Goal: Information Seeking & Learning: Learn about a topic

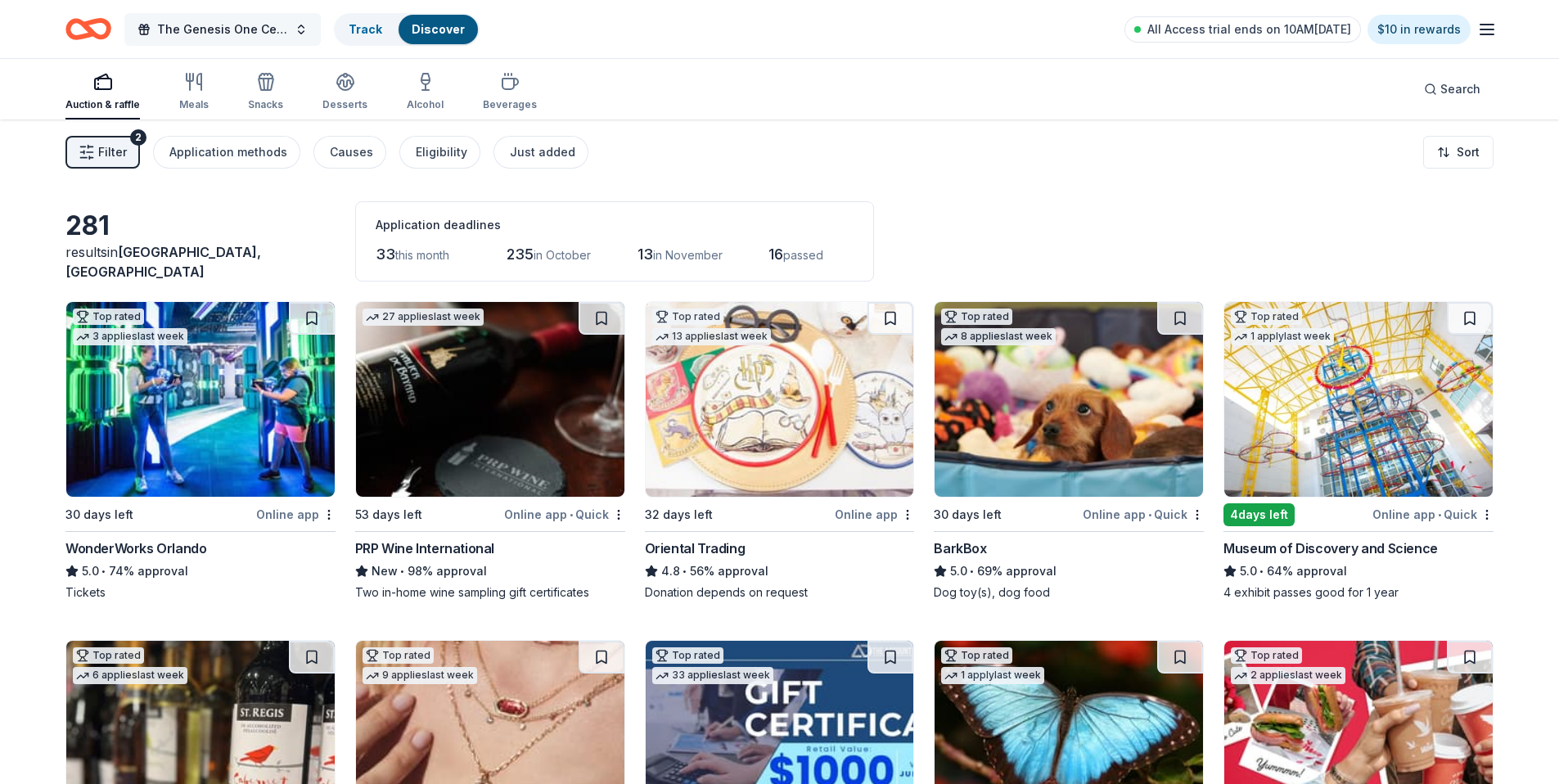
click at [221, 27] on span "The Genesis One Center Launch" at bounding box center [223, 29] width 131 height 19
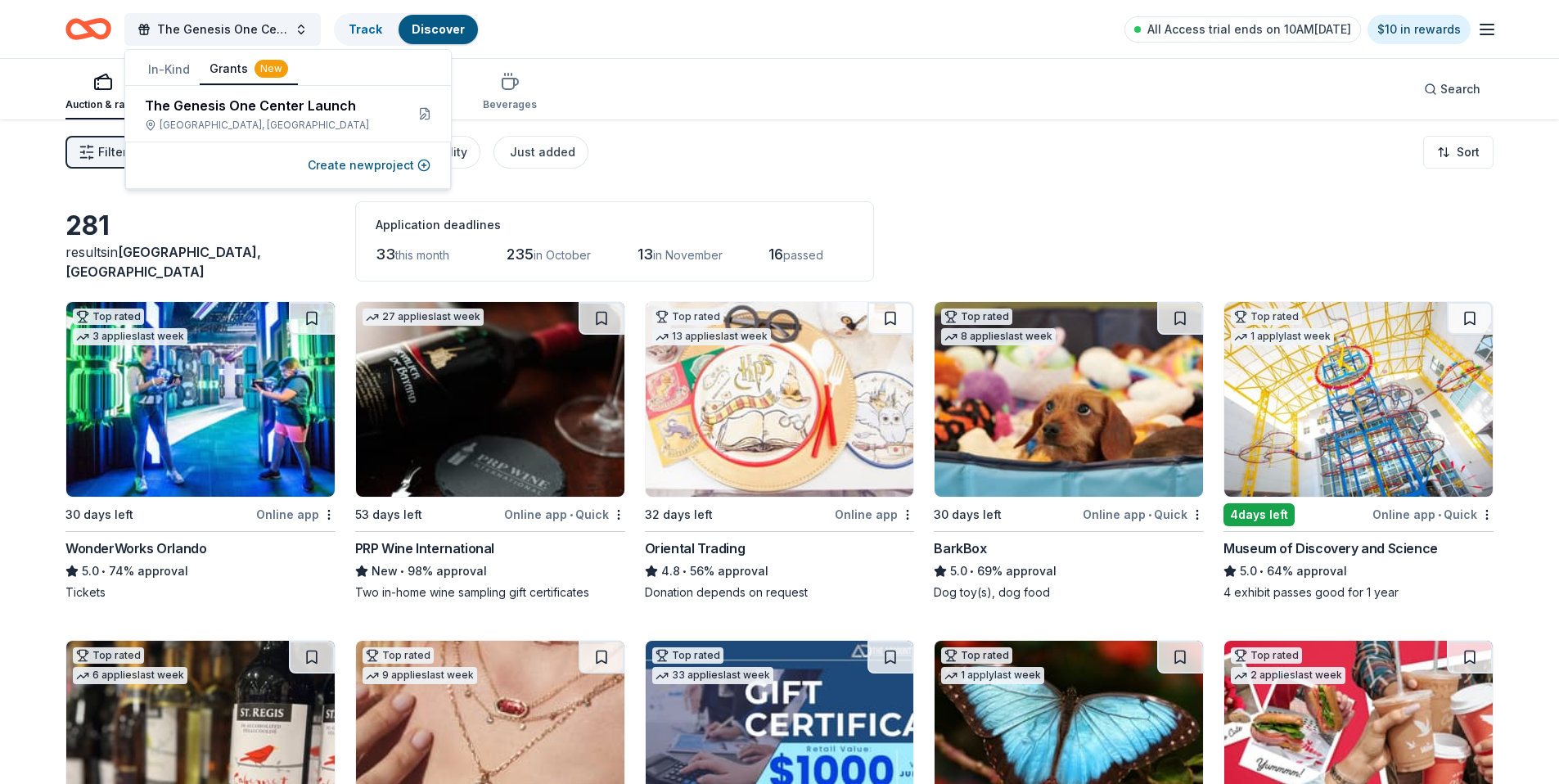
click at [224, 69] on button "Grants New" at bounding box center [249, 69] width 98 height 31
click at [235, 118] on div "[GEOGRAPHIC_DATA], [GEOGRAPHIC_DATA]" at bounding box center [268, 125] width 247 height 13
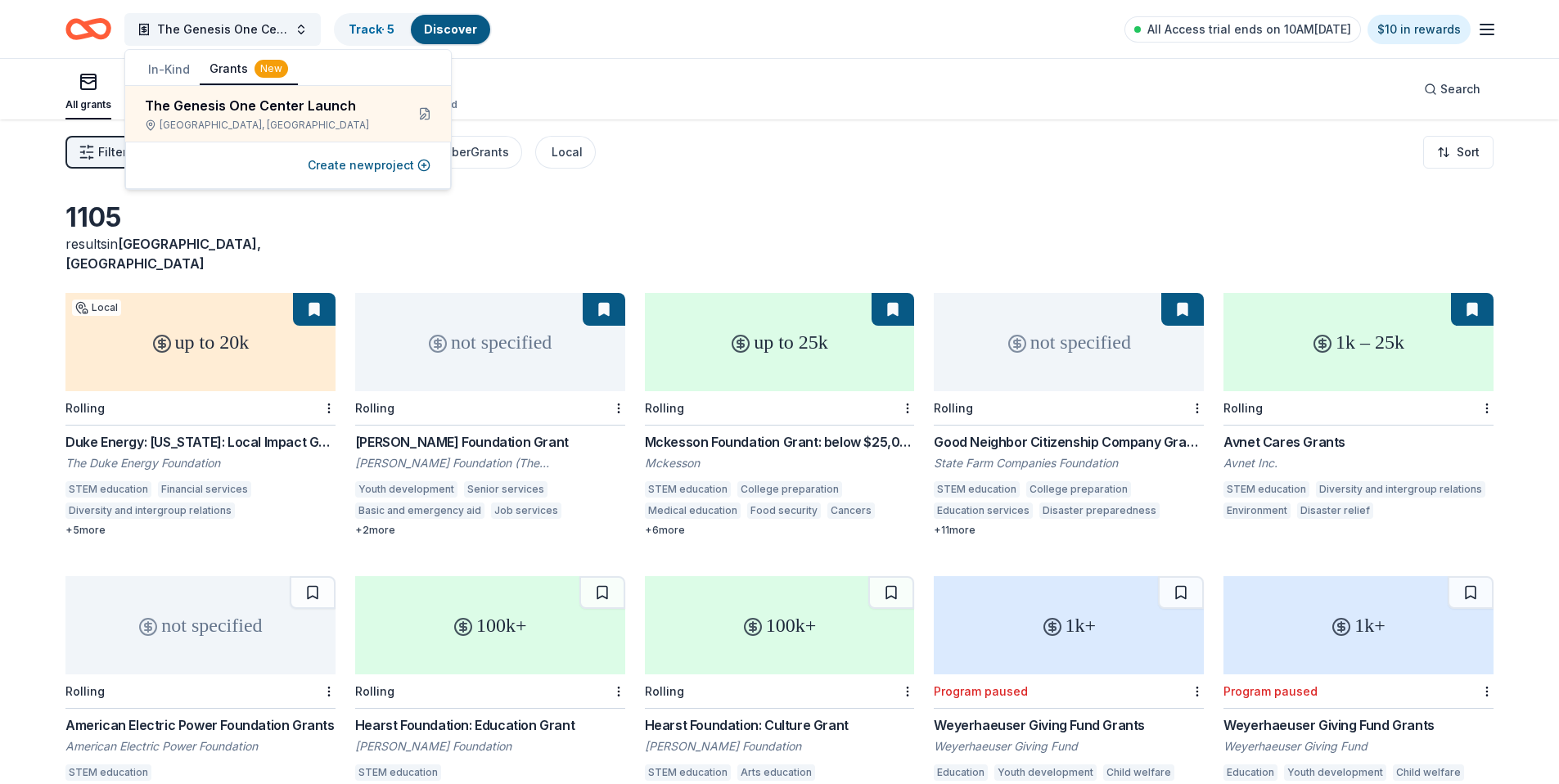
click at [675, 39] on div "The Genesis One Center Launch Track · 5 Discover All Access trial ends on 10AM[…" at bounding box center [779, 29] width 1428 height 39
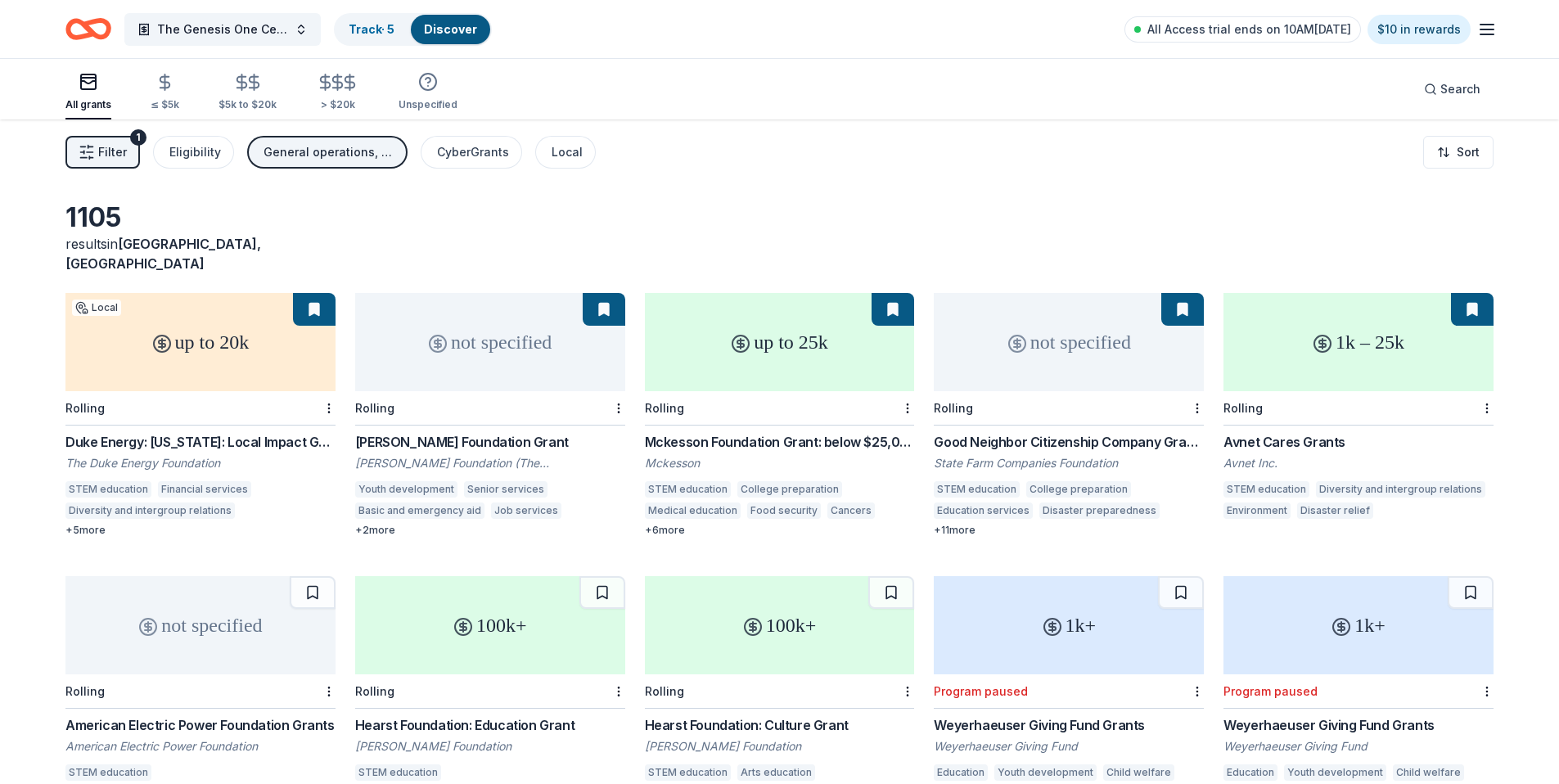
click at [336, 160] on div "General operations, Projects & programming, Capital, Education, Training and ca…" at bounding box center [329, 151] width 131 height 19
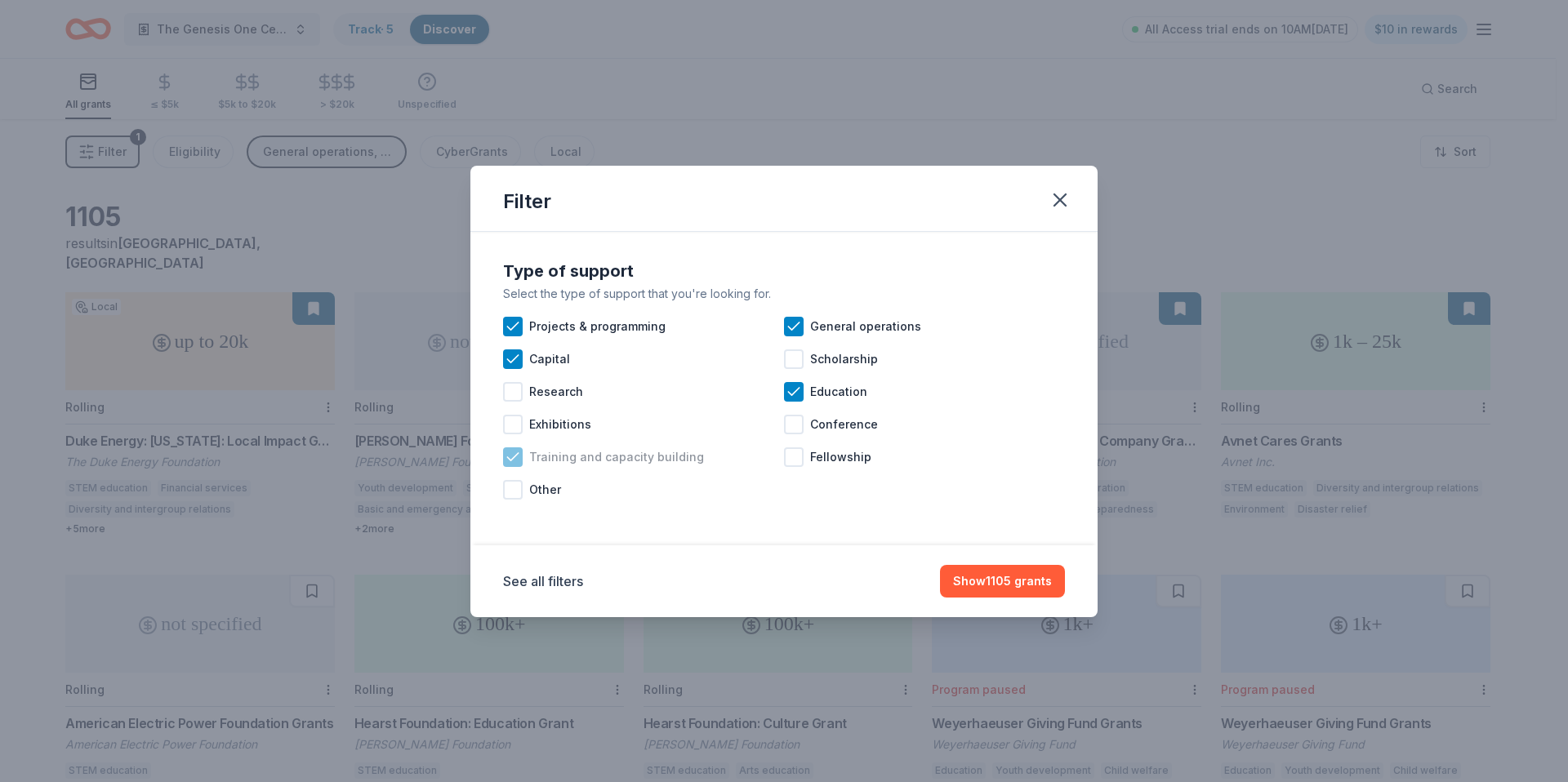
click at [514, 458] on icon at bounding box center [512, 457] width 16 height 16
click at [510, 328] on icon at bounding box center [512, 326] width 11 height 8
click at [798, 325] on icon at bounding box center [793, 326] width 16 height 16
click at [795, 384] on icon at bounding box center [793, 391] width 16 height 16
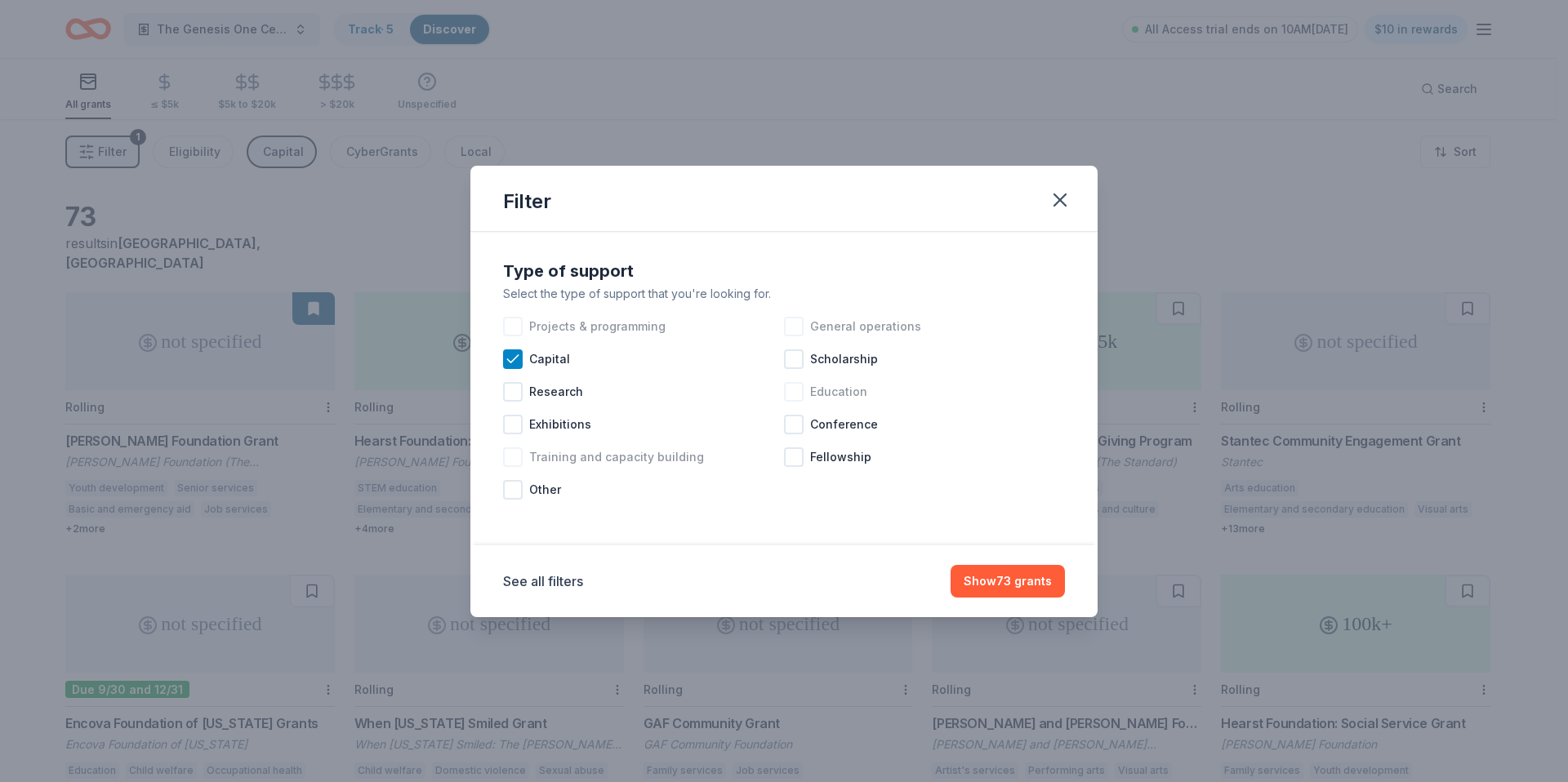
click at [802, 324] on div at bounding box center [793, 326] width 19 height 19
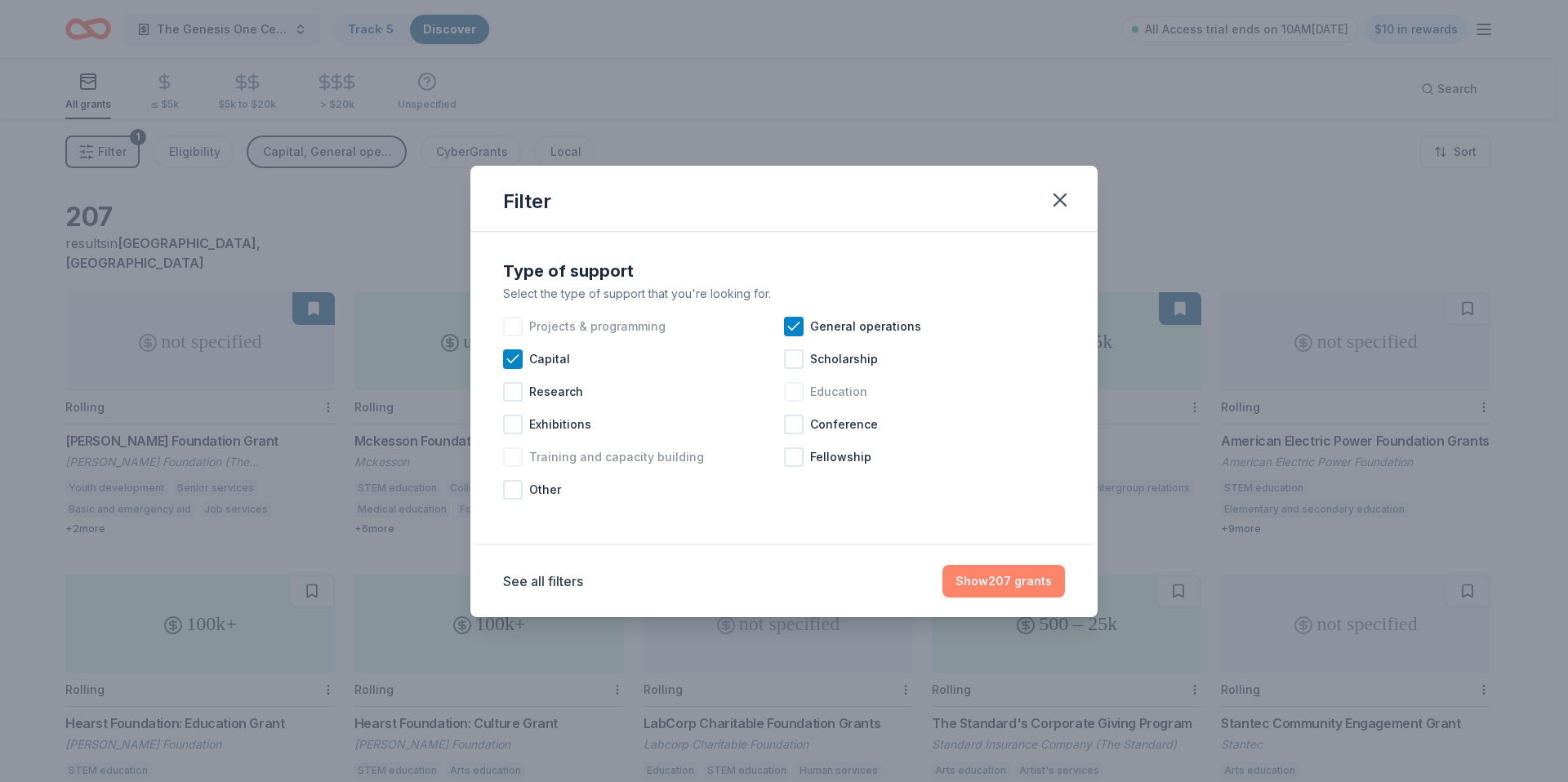
click at [998, 579] on button "Show 207 grants" at bounding box center [1004, 581] width 122 height 33
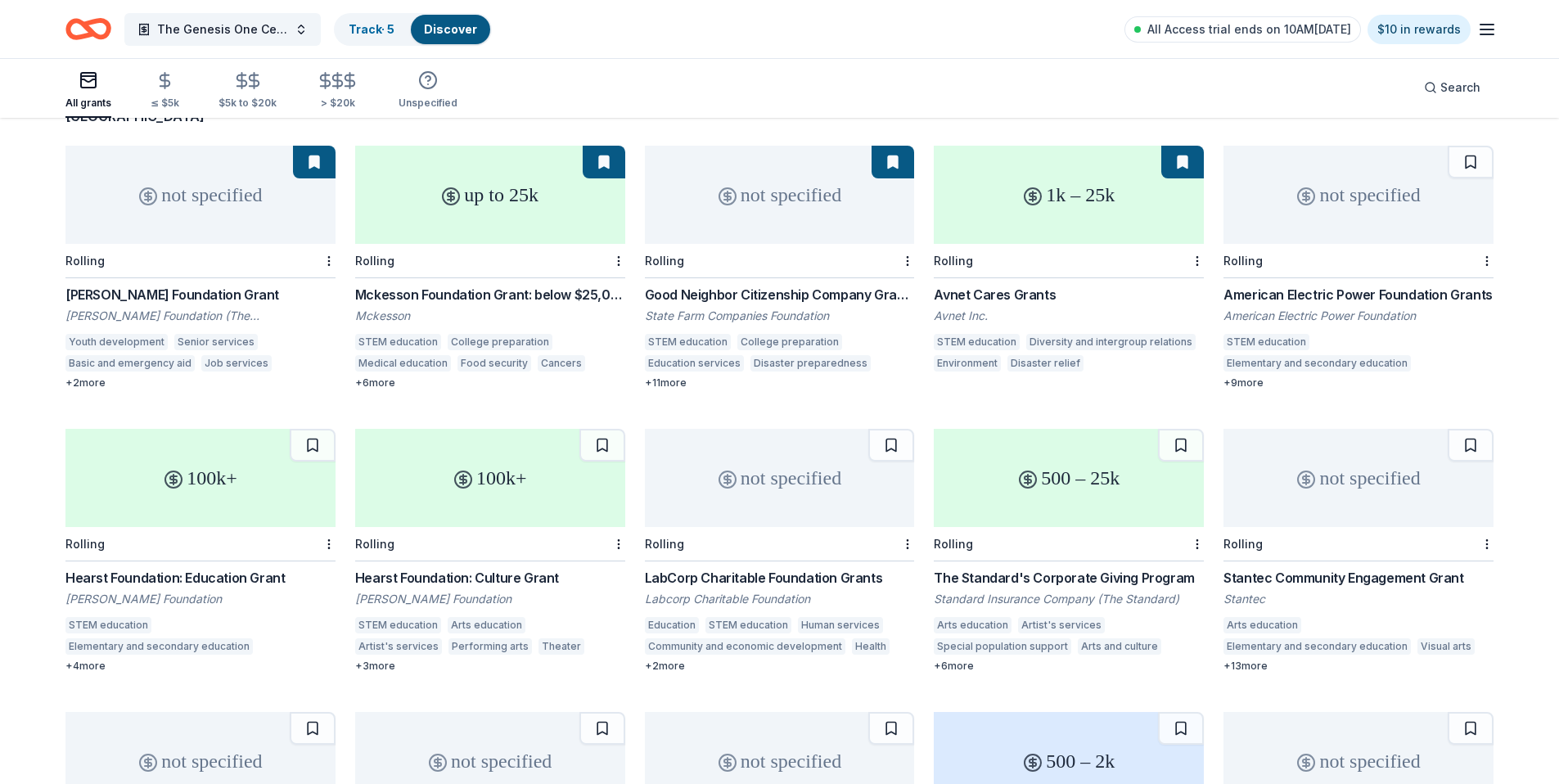
scroll to position [152, 0]
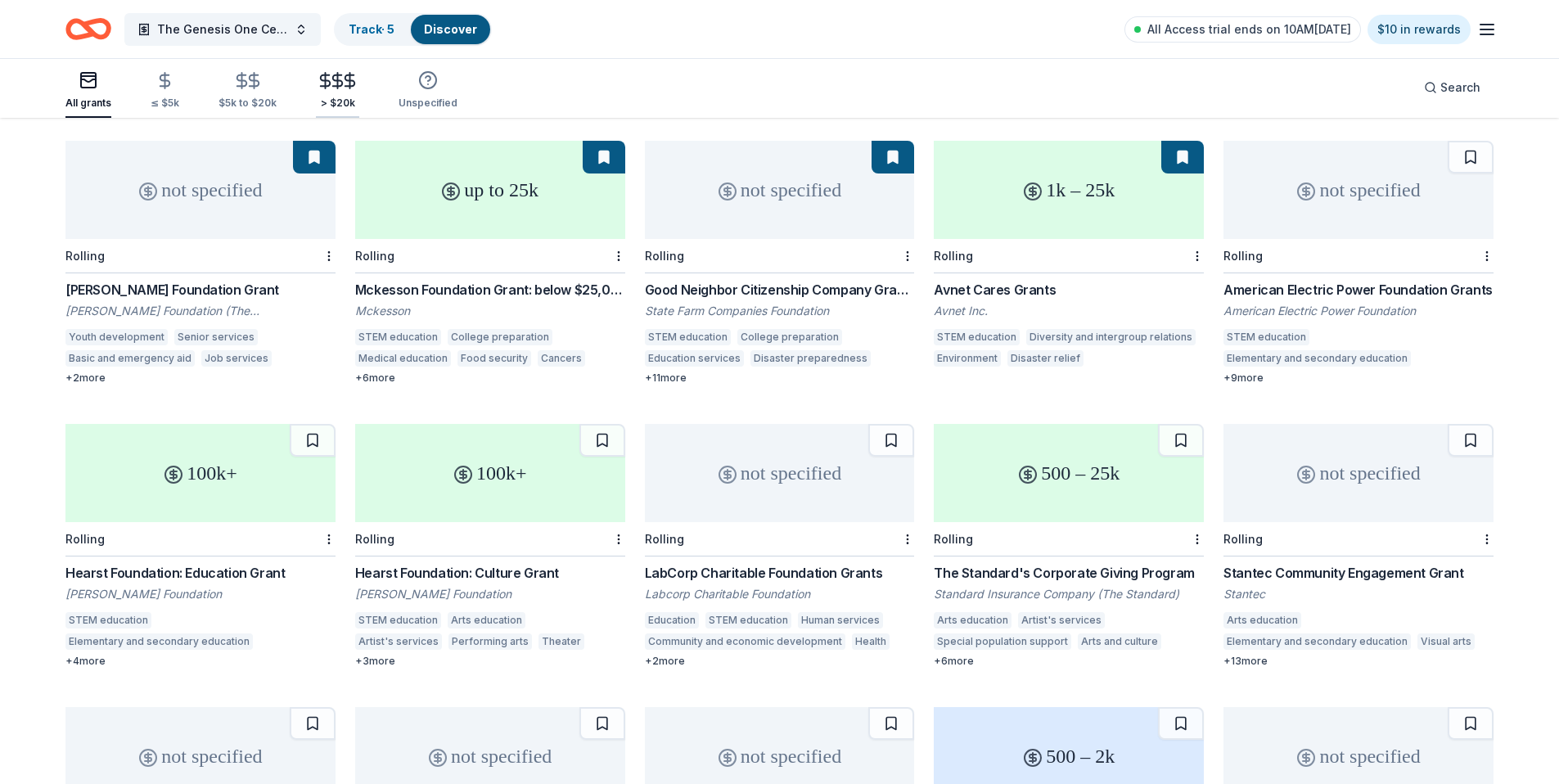
click at [342, 87] on icon "button" at bounding box center [350, 81] width 18 height 18
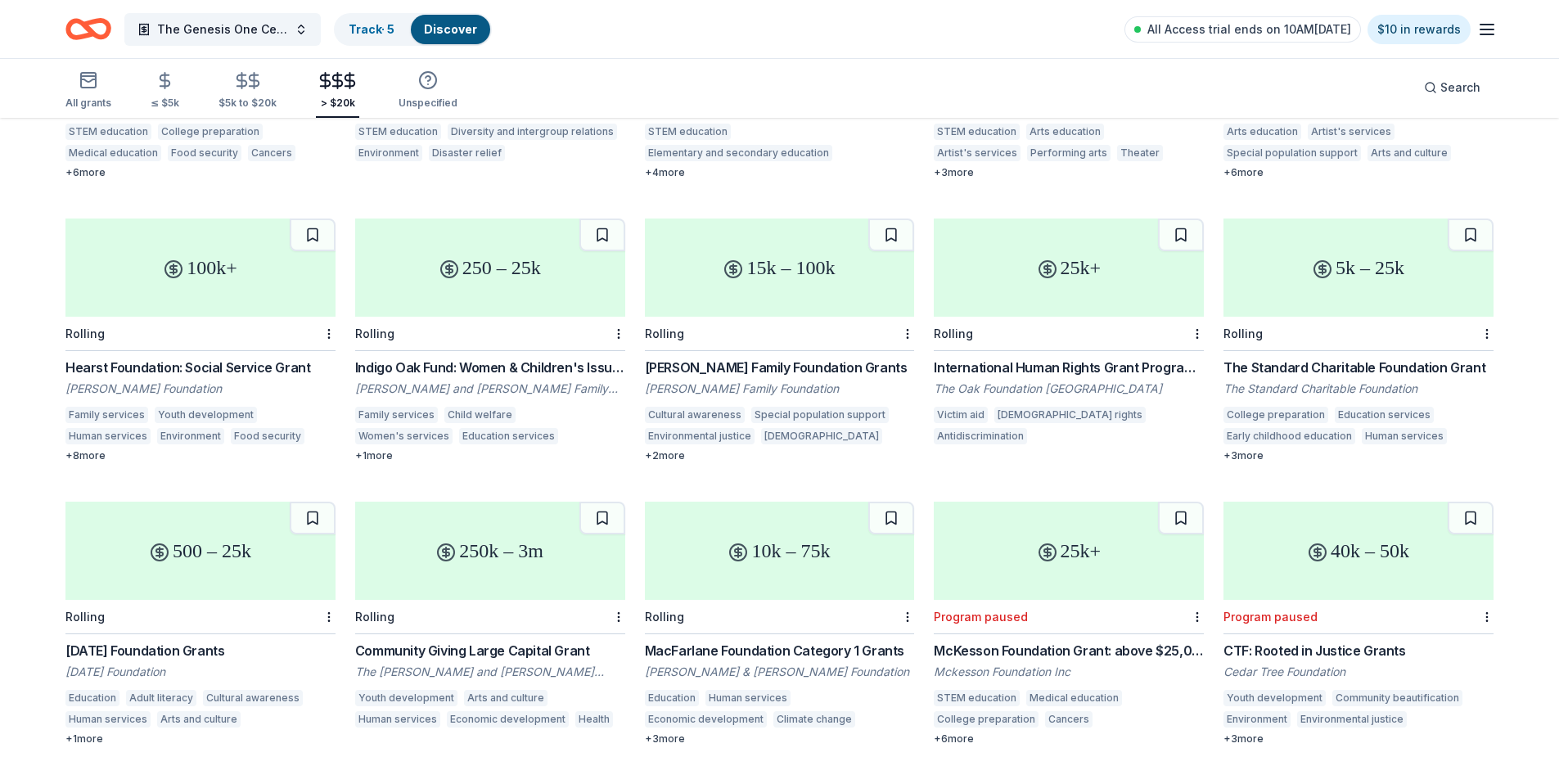
scroll to position [373, 0]
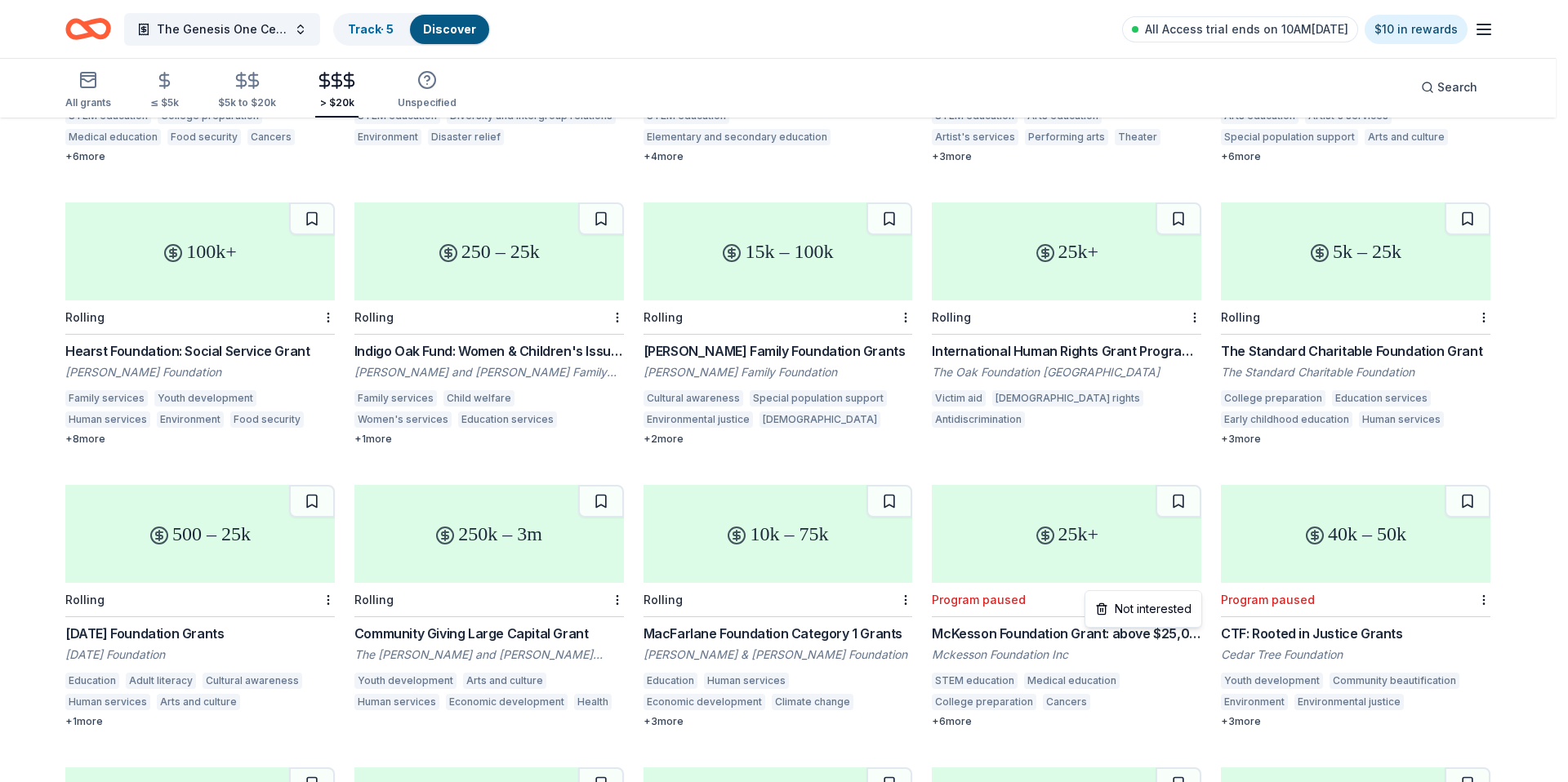
click at [1196, 410] on html "The Genesis One Center Launch Track · 5 Discover All Access trial ends on 10AM[…" at bounding box center [784, 18] width 1568 height 782
click at [1172, 609] on div "Not interested" at bounding box center [1143, 609] width 110 height 29
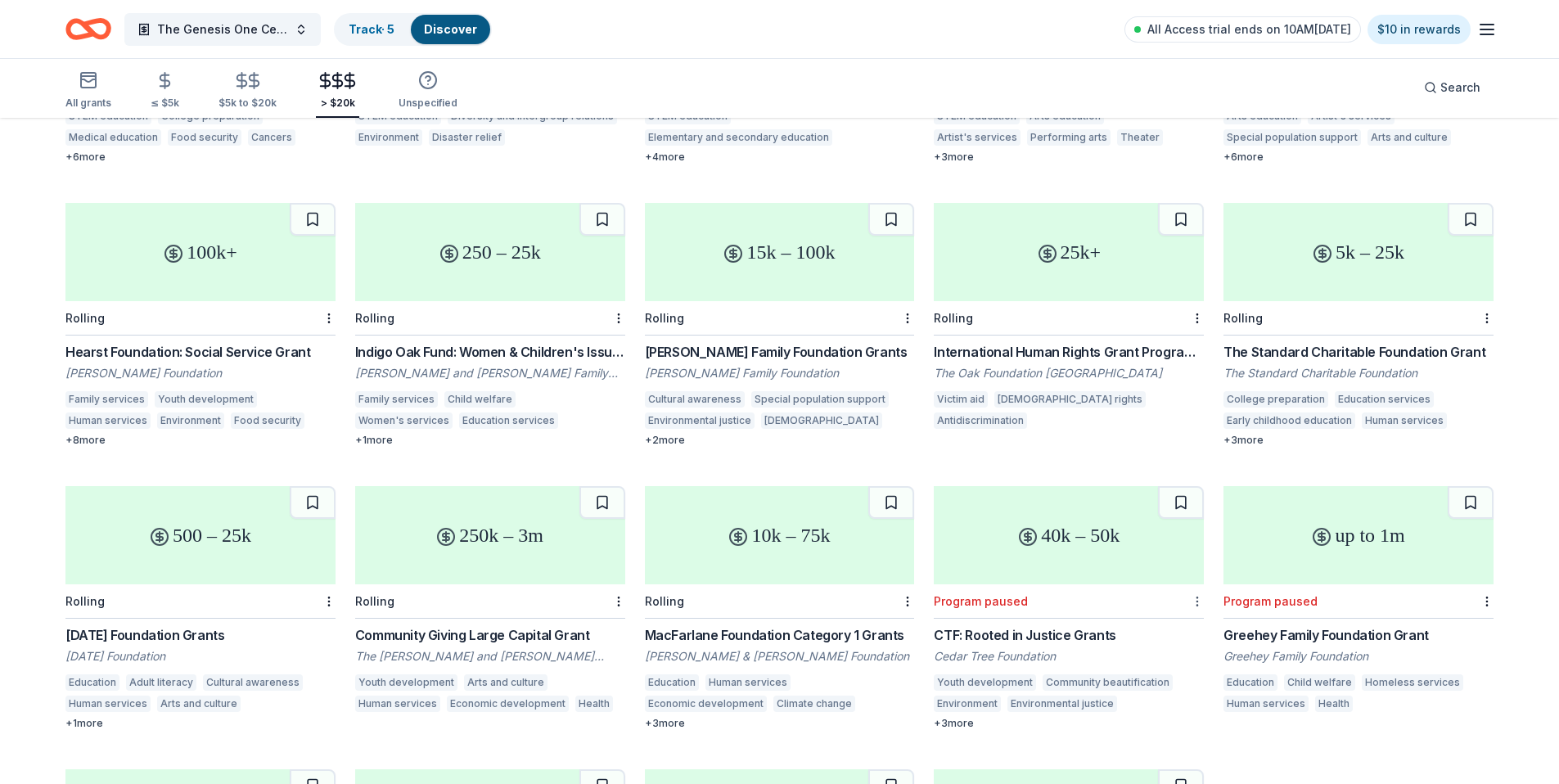
click at [1193, 411] on html "The Genesis One Center Launch Track · 5 Discover All Access trial ends on 10AM[…" at bounding box center [779, 18] width 1559 height 784
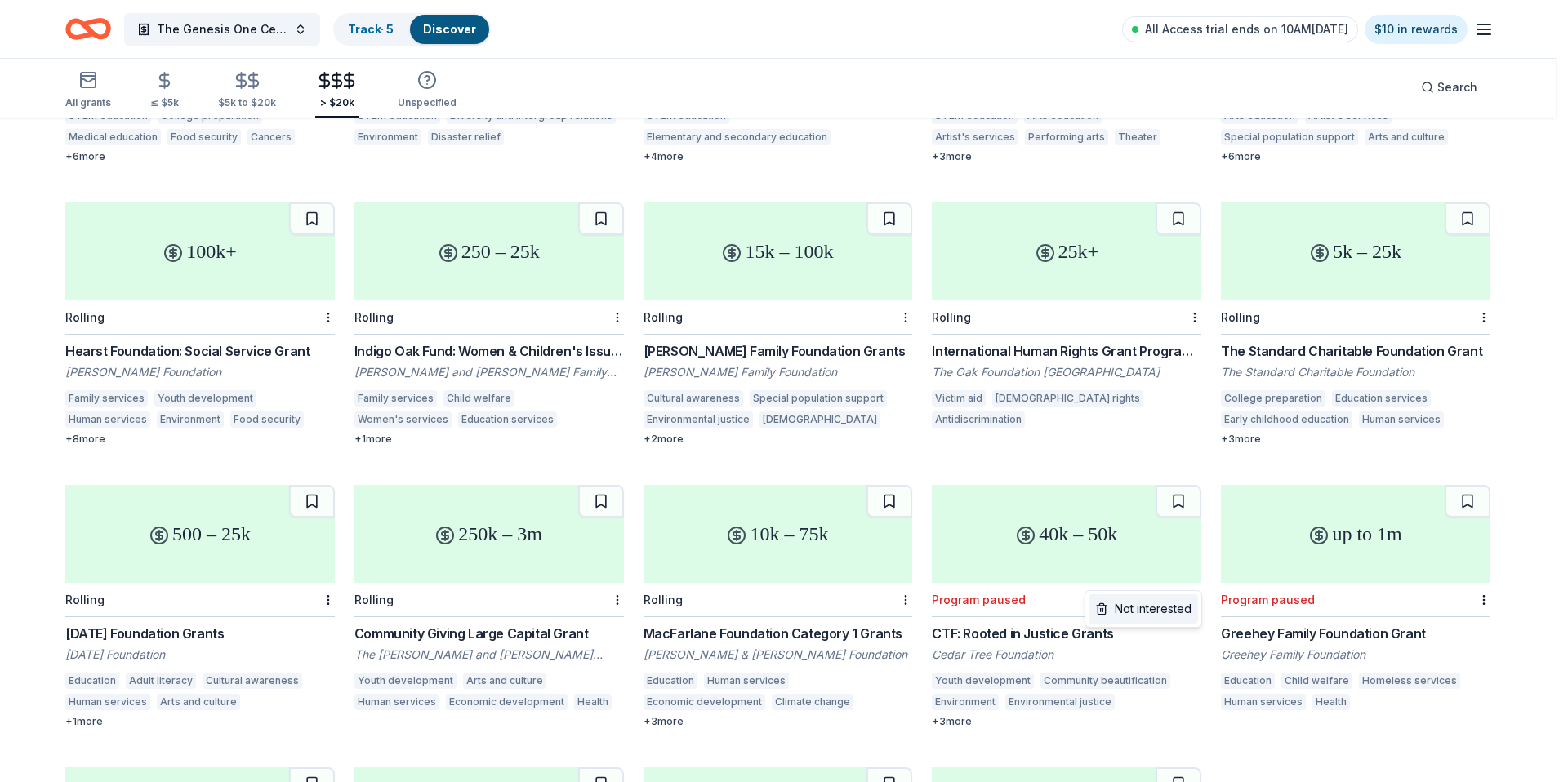
click at [1176, 604] on div "Not interested" at bounding box center [1143, 609] width 110 height 29
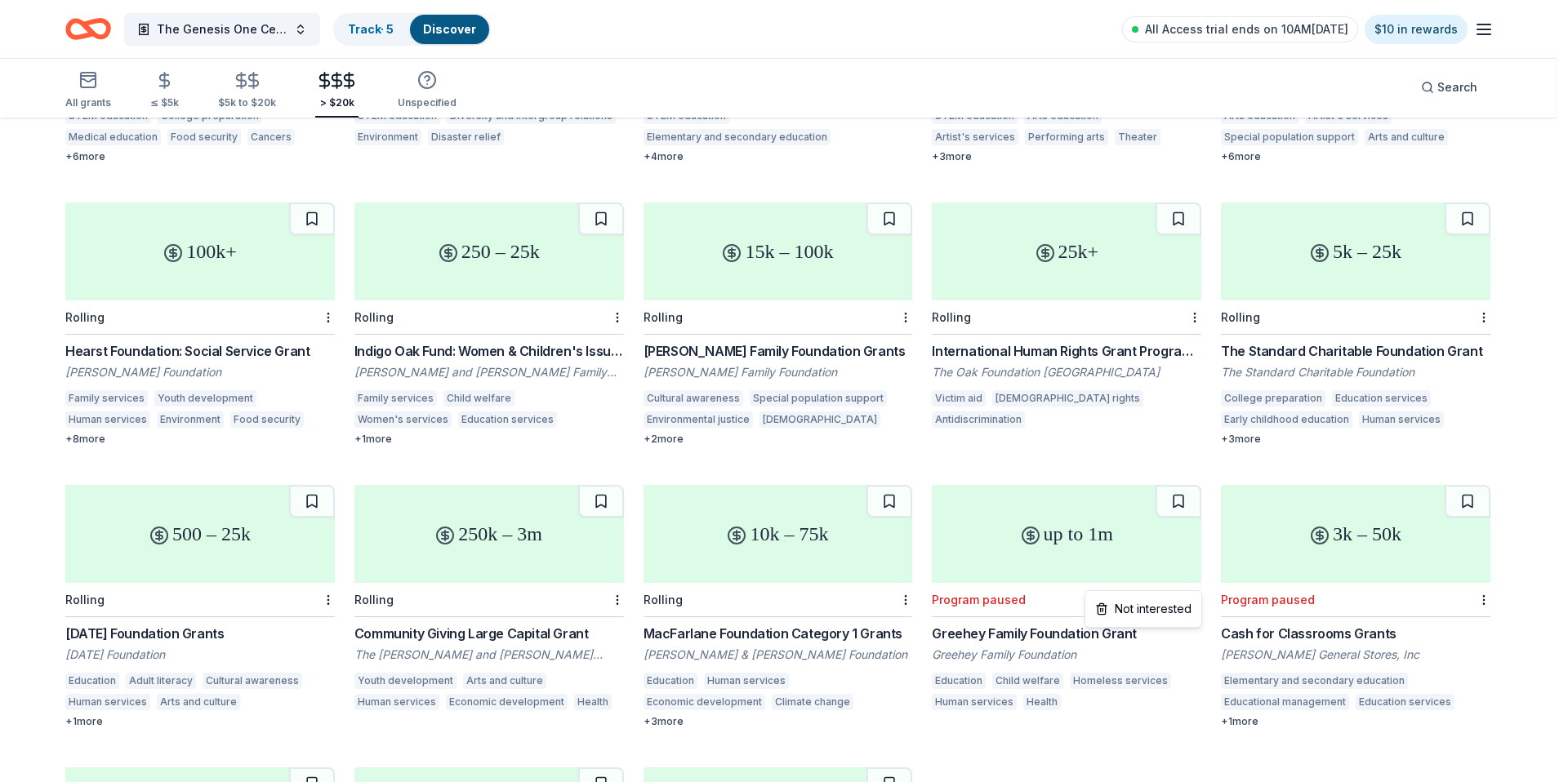
click at [1195, 410] on html "The Genesis One Center Launch Track · 5 Discover All Access trial ends on 10AM[…" at bounding box center [784, 18] width 1568 height 782
click at [1171, 606] on div "Not interested" at bounding box center [1143, 609] width 110 height 29
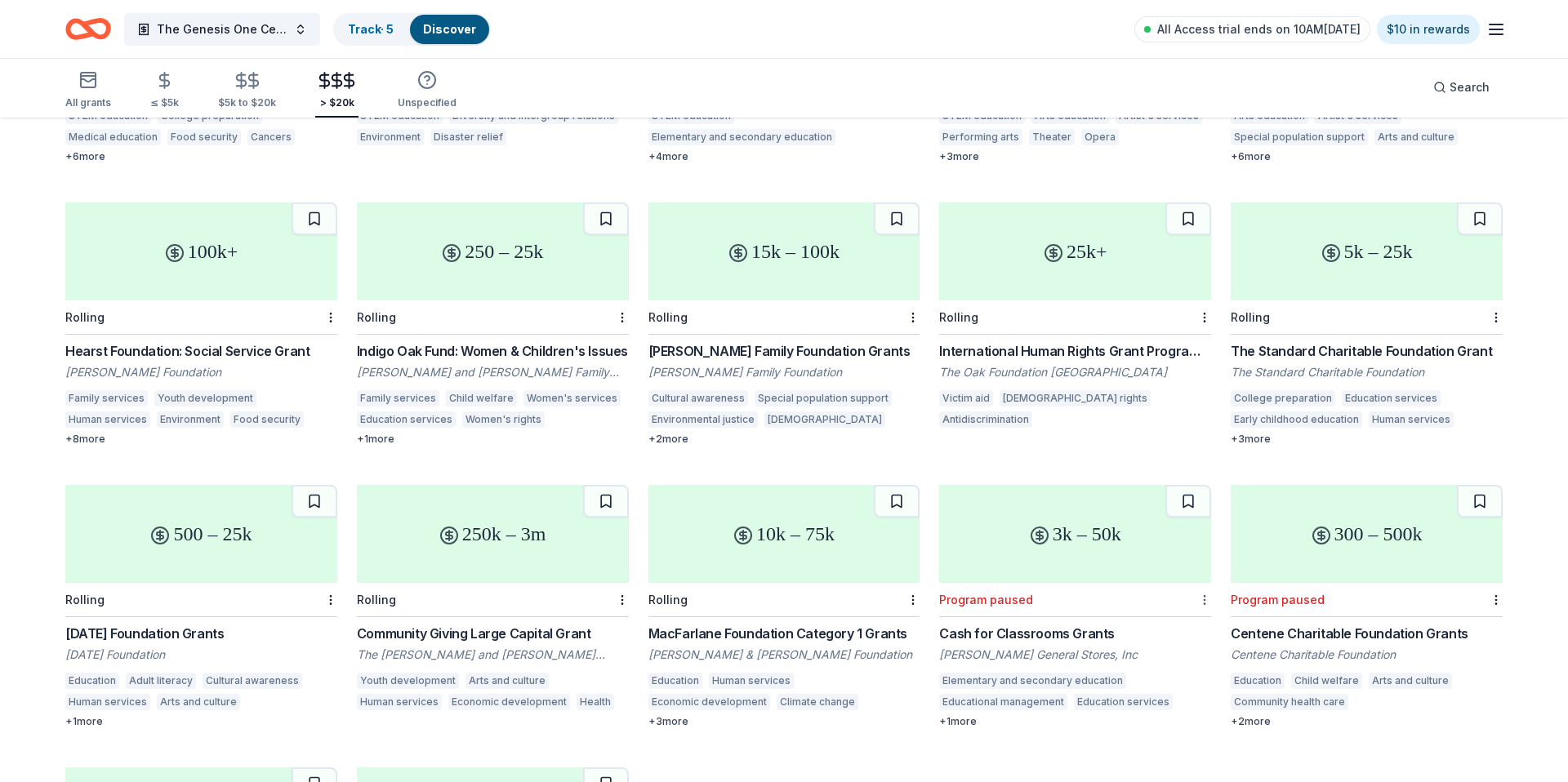
click at [1192, 410] on html "The Genesis One Center Launch Track · 5 Discover All Access trial ends on 10AM[…" at bounding box center [784, 18] width 1568 height 782
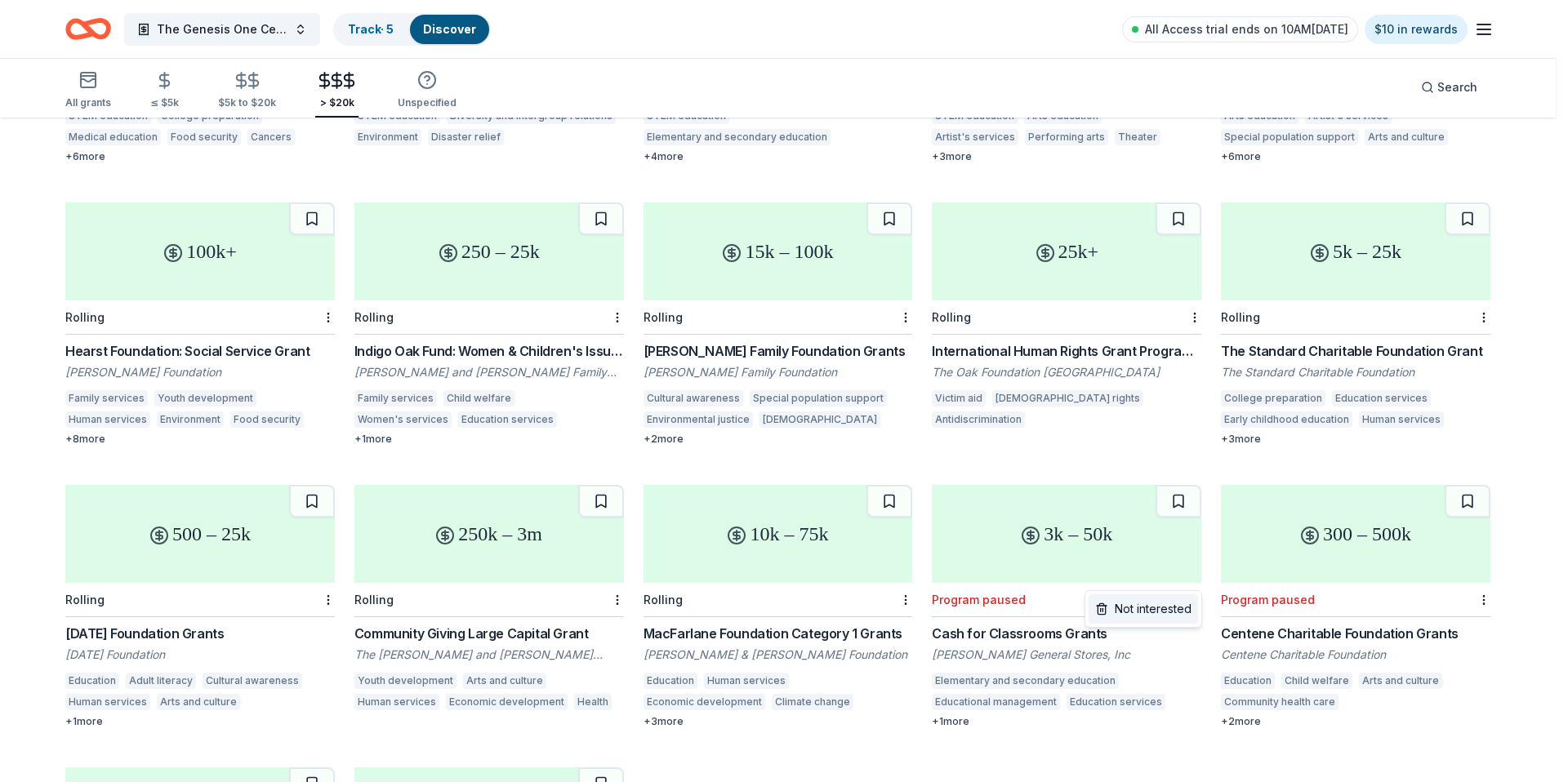
click at [1175, 610] on div "Not interested" at bounding box center [1143, 609] width 110 height 29
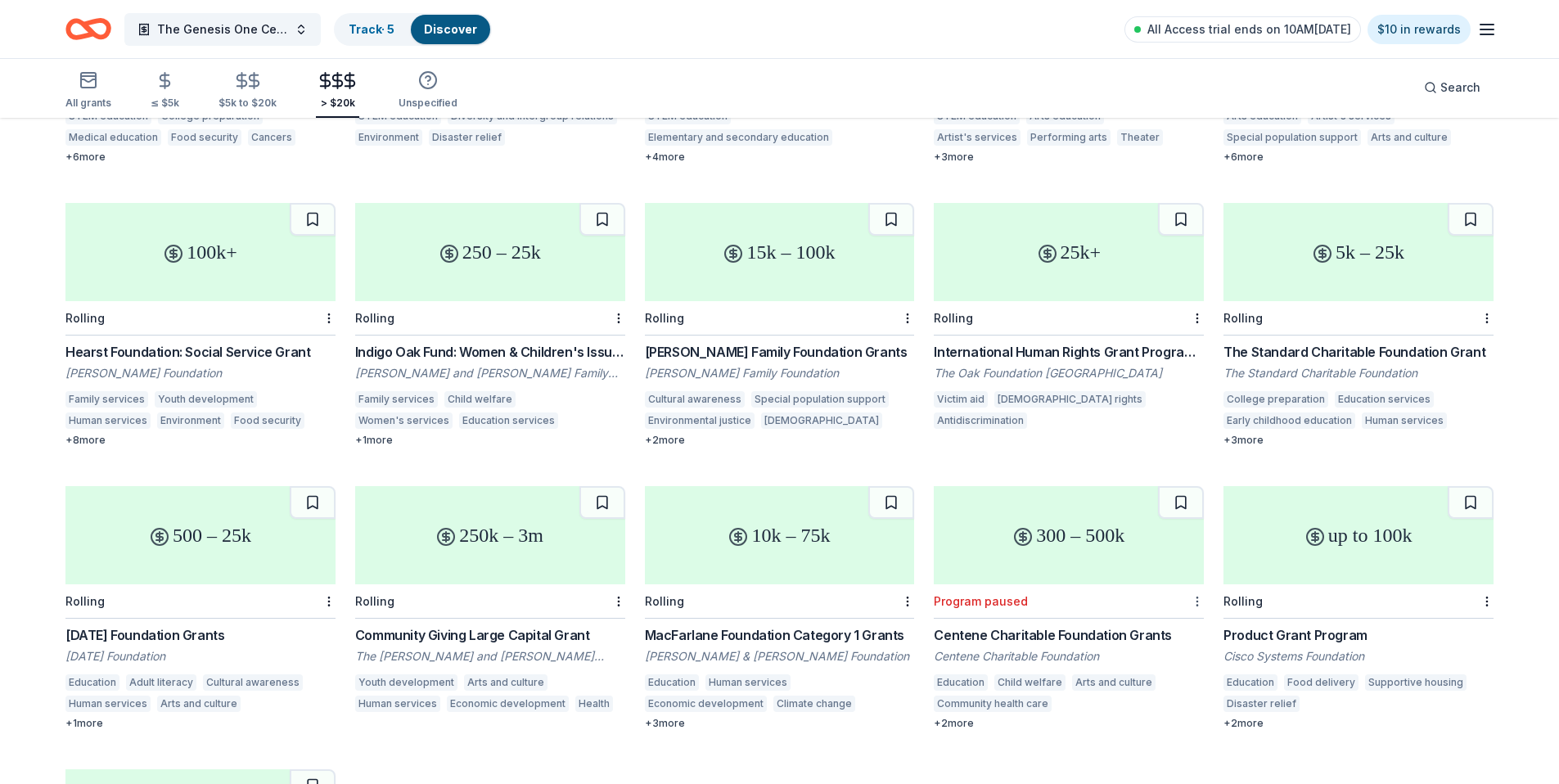
click at [1193, 411] on html "The Genesis One Center Launch Track · 5 Discover All Access trial ends on 10AM[…" at bounding box center [779, 18] width 1559 height 784
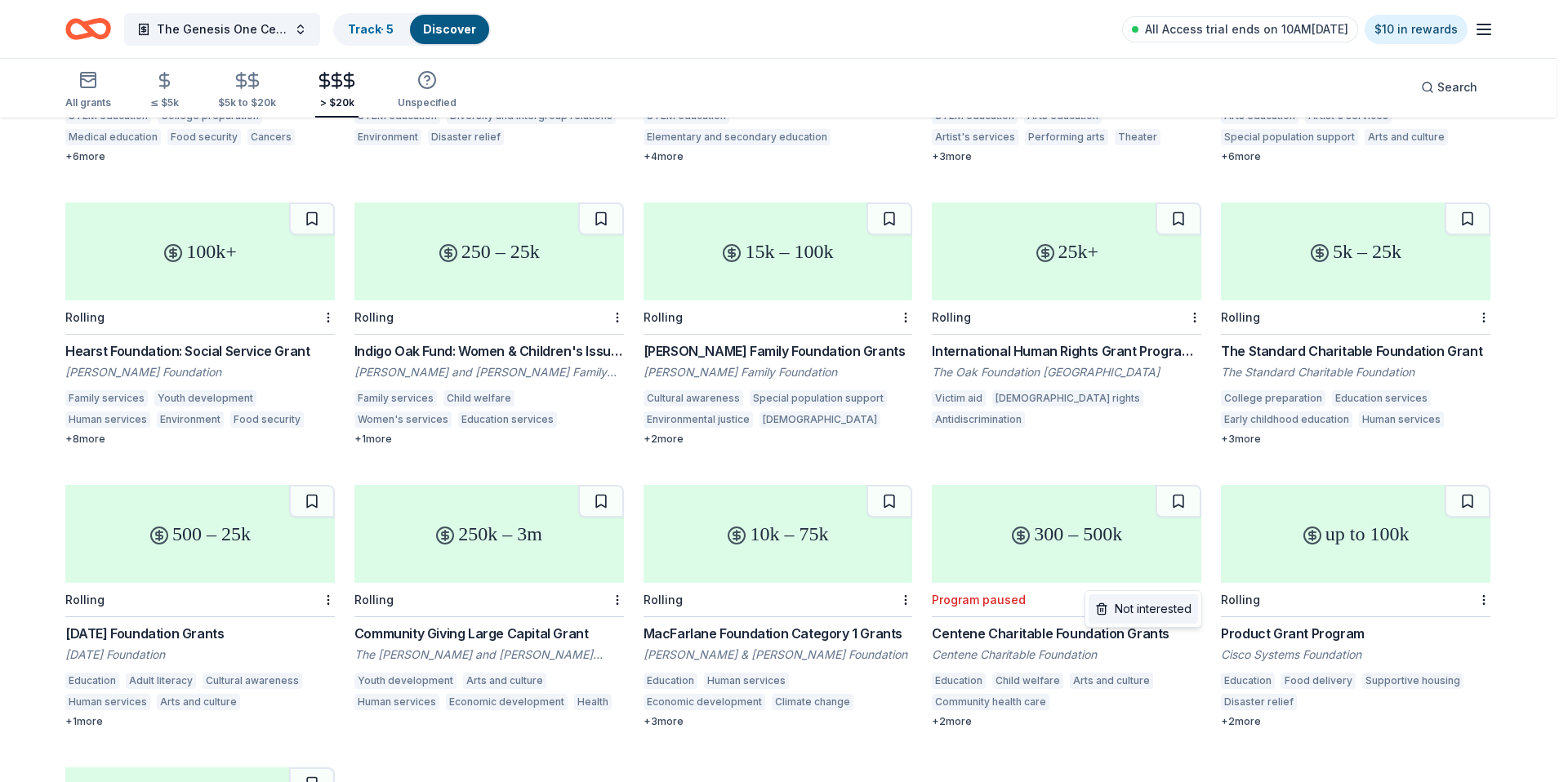
click at [1175, 603] on div "Not interested" at bounding box center [1143, 609] width 110 height 29
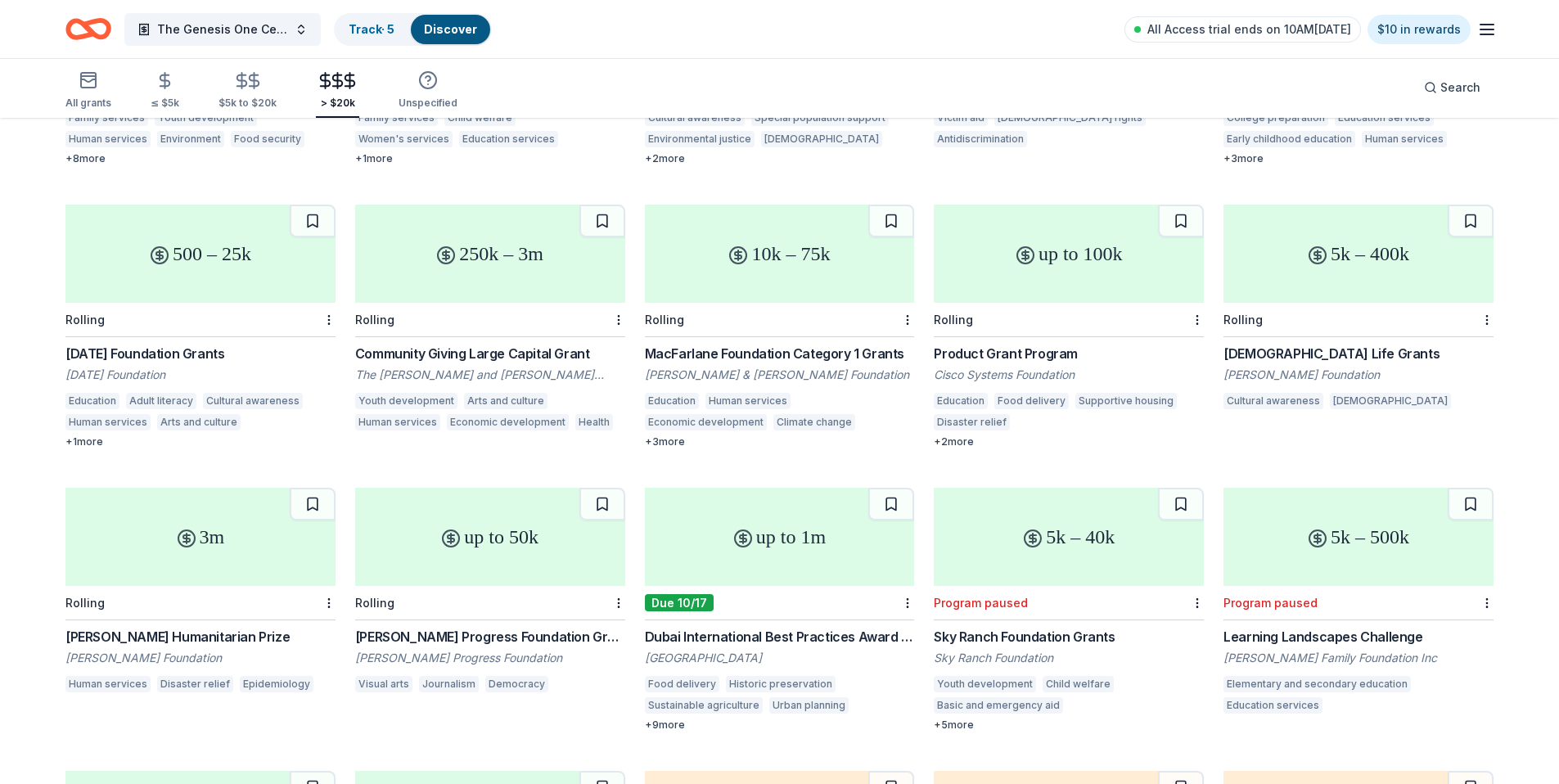
scroll to position [658, 0]
